Goal: Check status

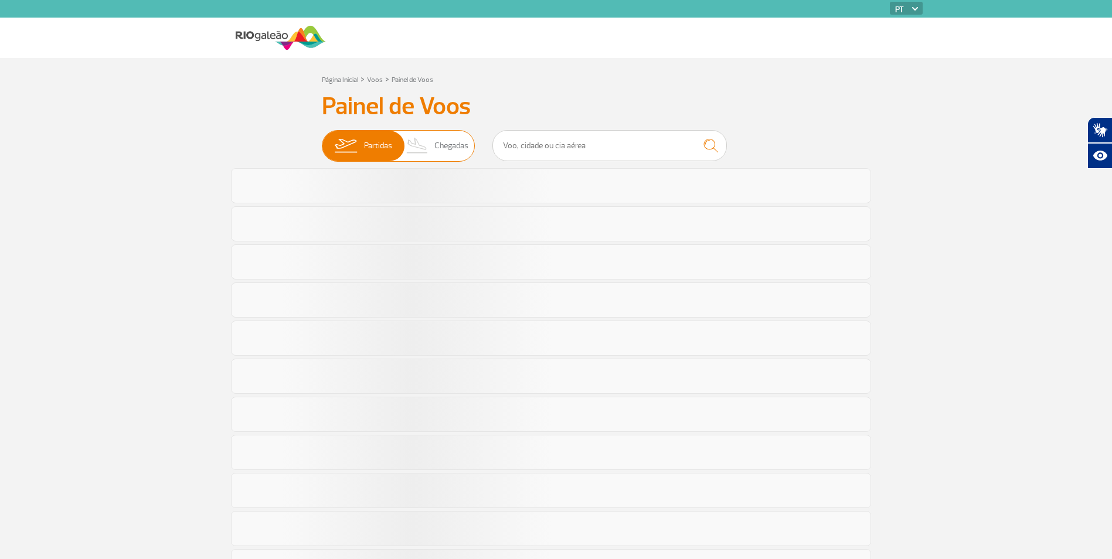
click at [448, 151] on span "Chegadas" at bounding box center [451, 146] width 34 height 30
click at [322, 140] on input "Partidas Chegadas" at bounding box center [322, 140] width 0 height 0
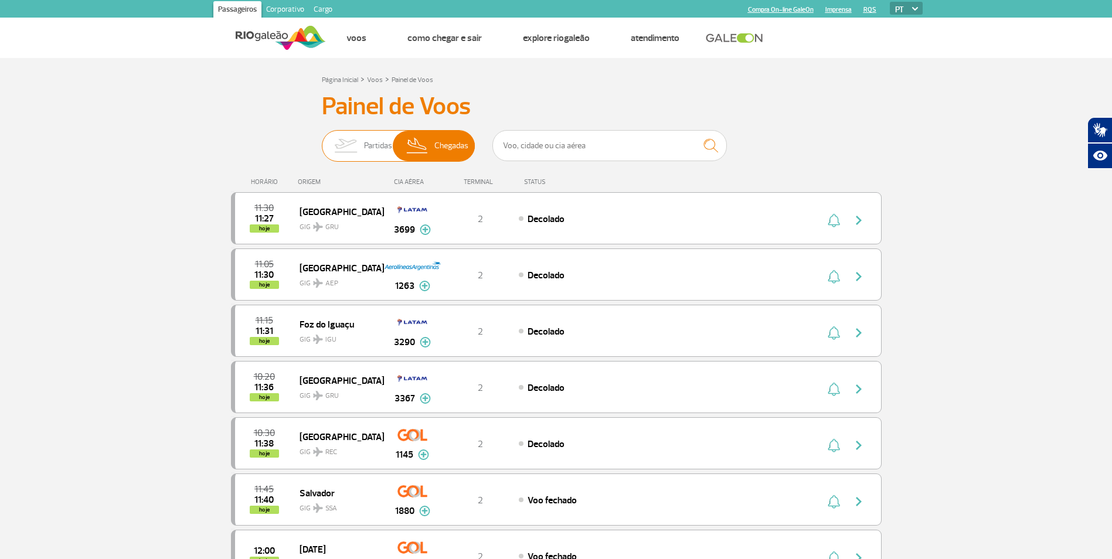
click at [353, 144] on img at bounding box center [345, 146] width 37 height 30
click at [322, 140] on input "Partidas Chegadas" at bounding box center [322, 140] width 0 height 0
click at [452, 145] on span "Chegadas" at bounding box center [451, 146] width 34 height 30
click at [322, 140] on input "Partidas Chegadas" at bounding box center [322, 140] width 0 height 0
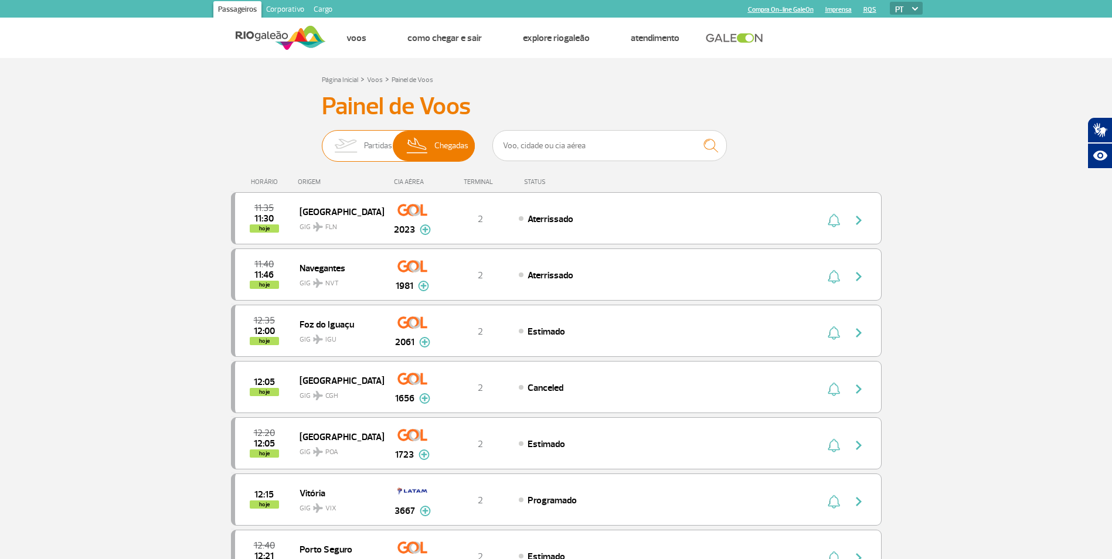
click at [355, 131] on img at bounding box center [345, 146] width 37 height 30
click at [322, 140] on input "Partidas Chegadas" at bounding box center [322, 140] width 0 height 0
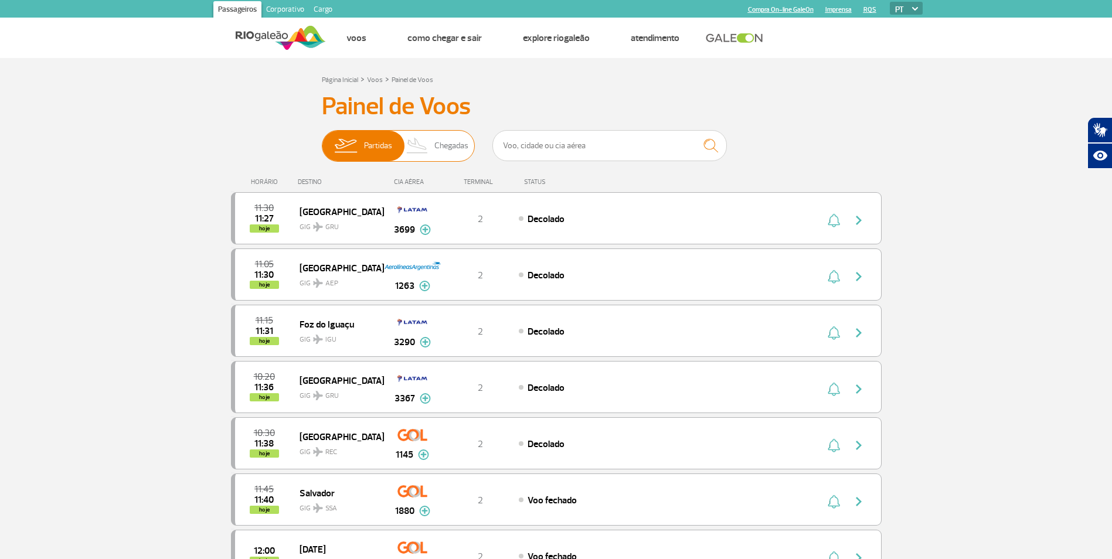
click at [439, 140] on span "Chegadas" at bounding box center [451, 146] width 34 height 30
click at [322, 140] on input "Partidas Chegadas" at bounding box center [322, 140] width 0 height 0
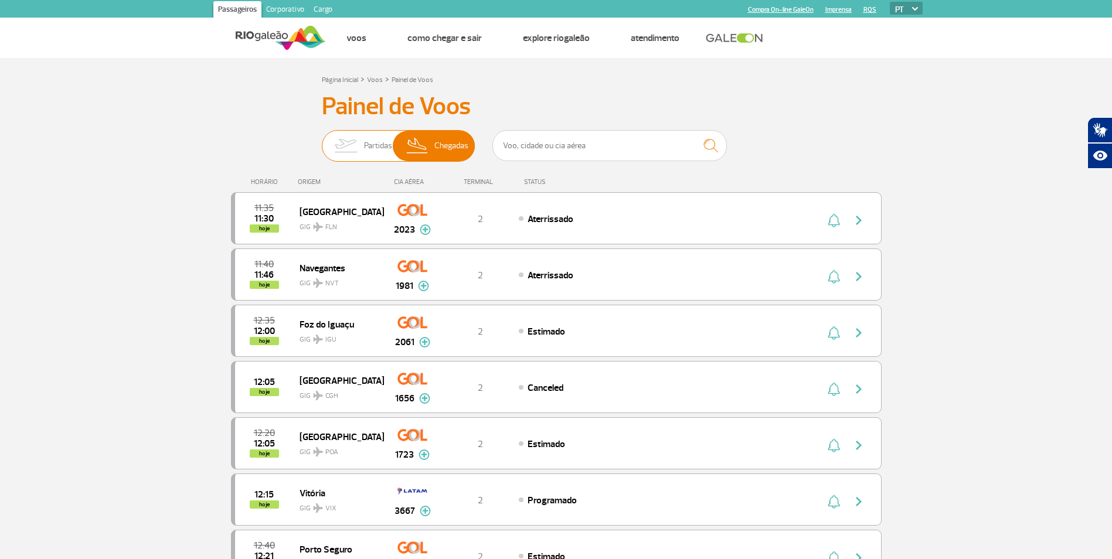
click at [356, 157] on img at bounding box center [345, 146] width 37 height 30
click at [322, 140] on input "Partidas Chegadas" at bounding box center [322, 140] width 0 height 0
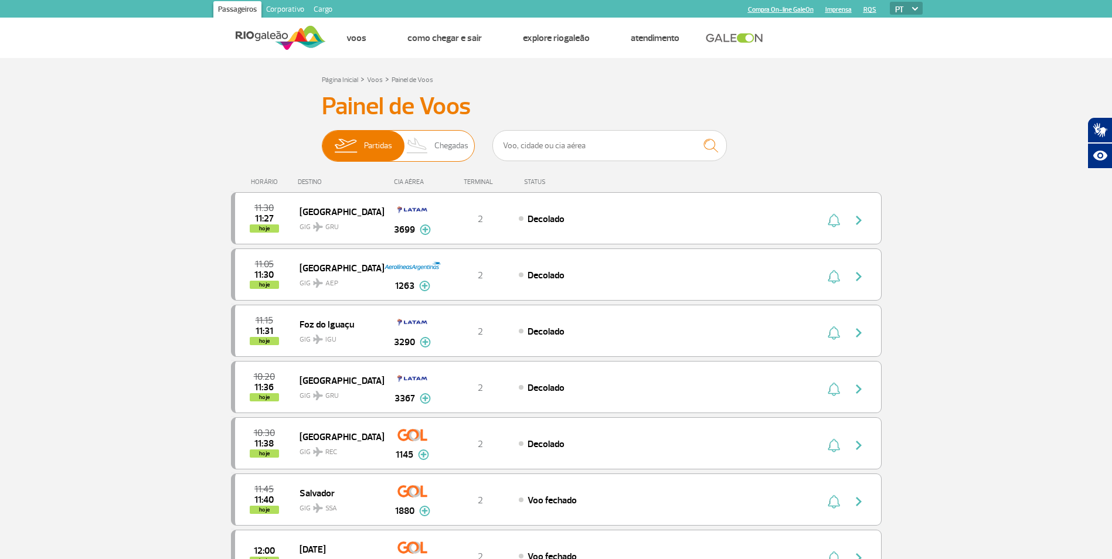
click at [414, 149] on img at bounding box center [417, 146] width 35 height 30
click at [322, 140] on input "Partidas Chegadas" at bounding box center [322, 140] width 0 height 0
